Goal: Browse casually

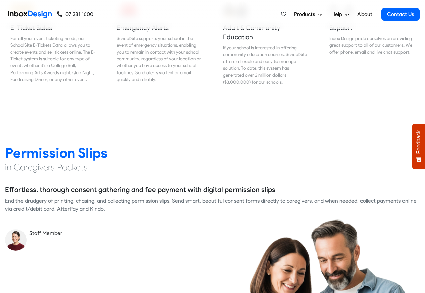
scroll to position [846, 0]
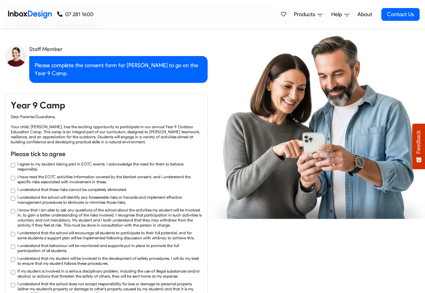
checkbox input "true"
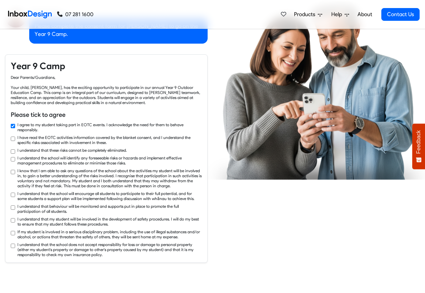
checkbox input "true"
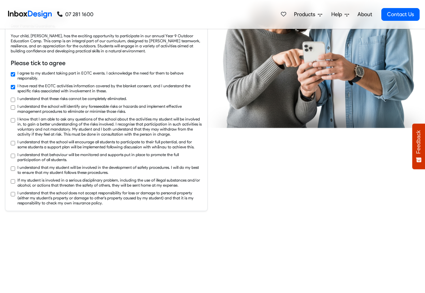
checkbox input "true"
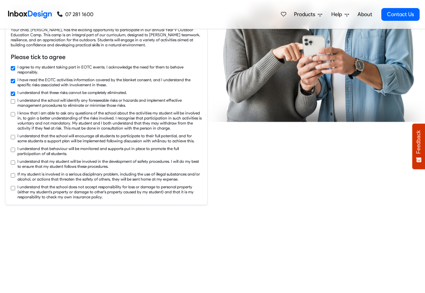
checkbox input "true"
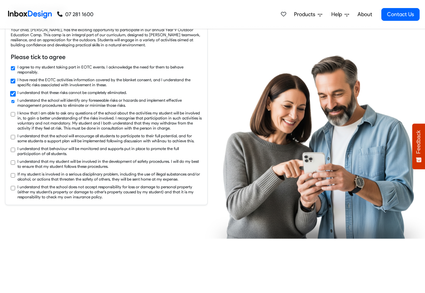
scroll to position [1129, 0]
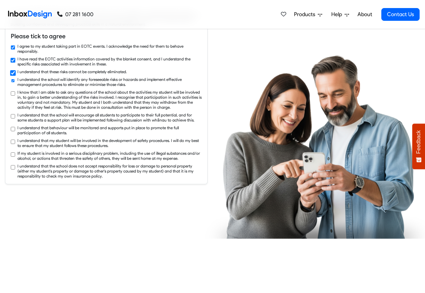
checkbox input "true"
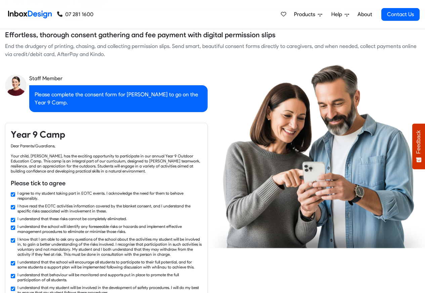
checkbox input "false"
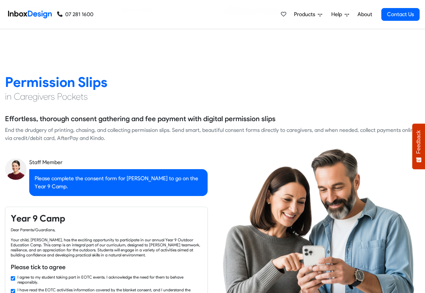
checkbox input "false"
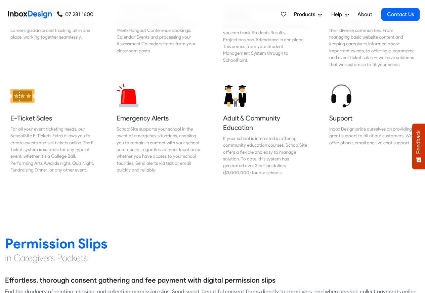
checkbox input "false"
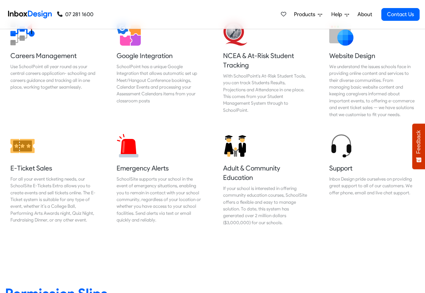
checkbox input "false"
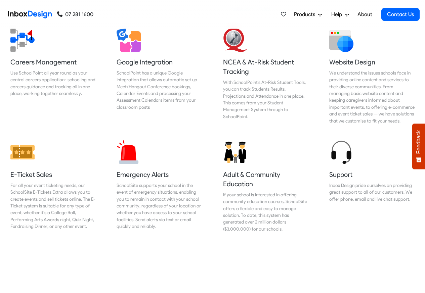
checkbox input "false"
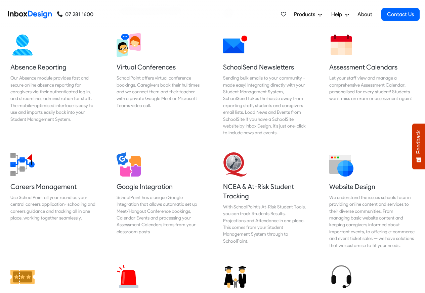
checkbox input "false"
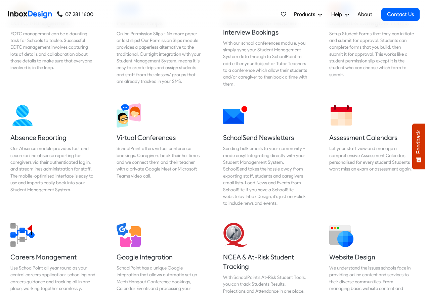
checkbox input "false"
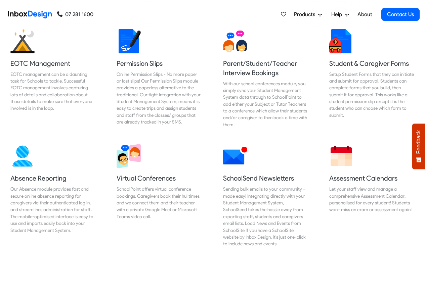
checkbox input "false"
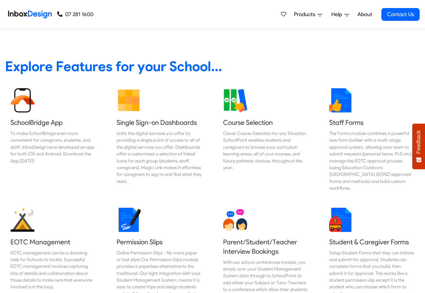
checkbox input "false"
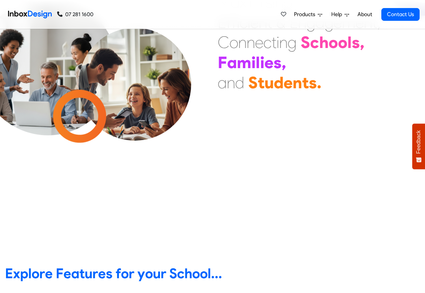
scroll to position [0, 0]
